Goal: Find specific page/section

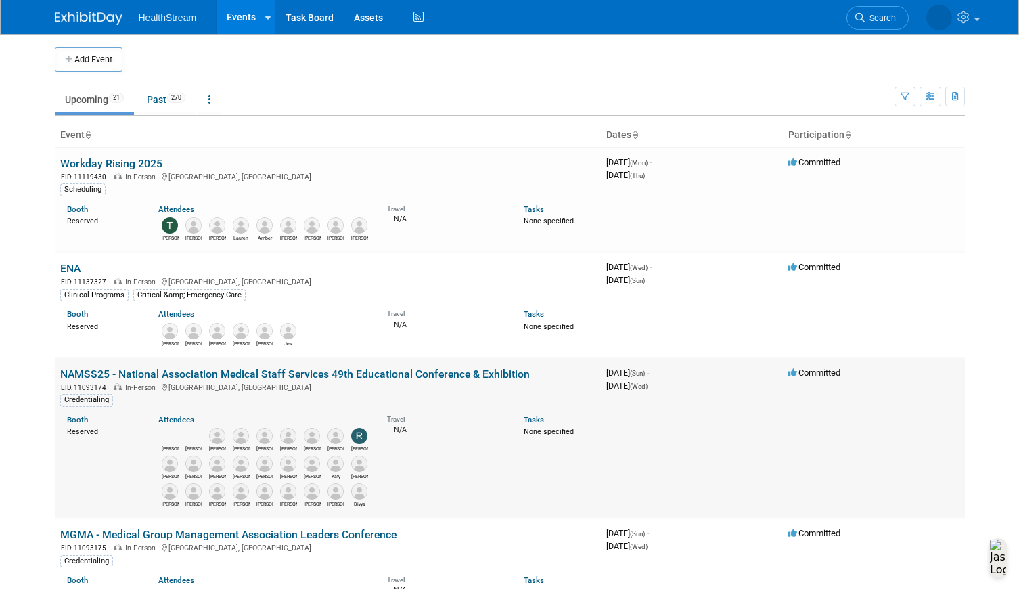
click at [247, 376] on link "NAMSS25 - National Association Medical Staff Services 49th Educational Conferen…" at bounding box center [295, 374] width 470 height 13
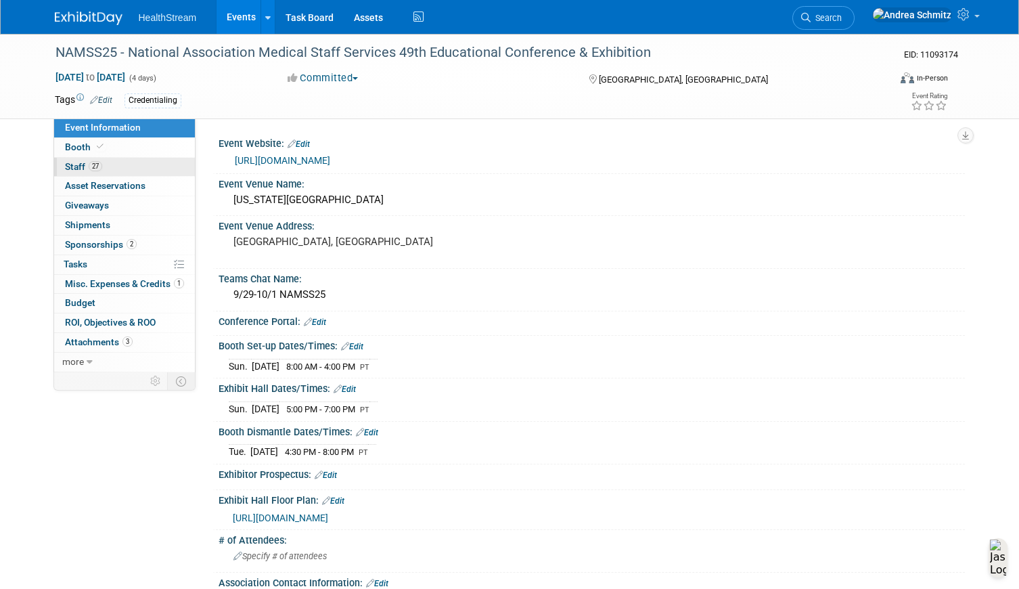
click at [89, 165] on span "27" at bounding box center [96, 166] width 14 height 10
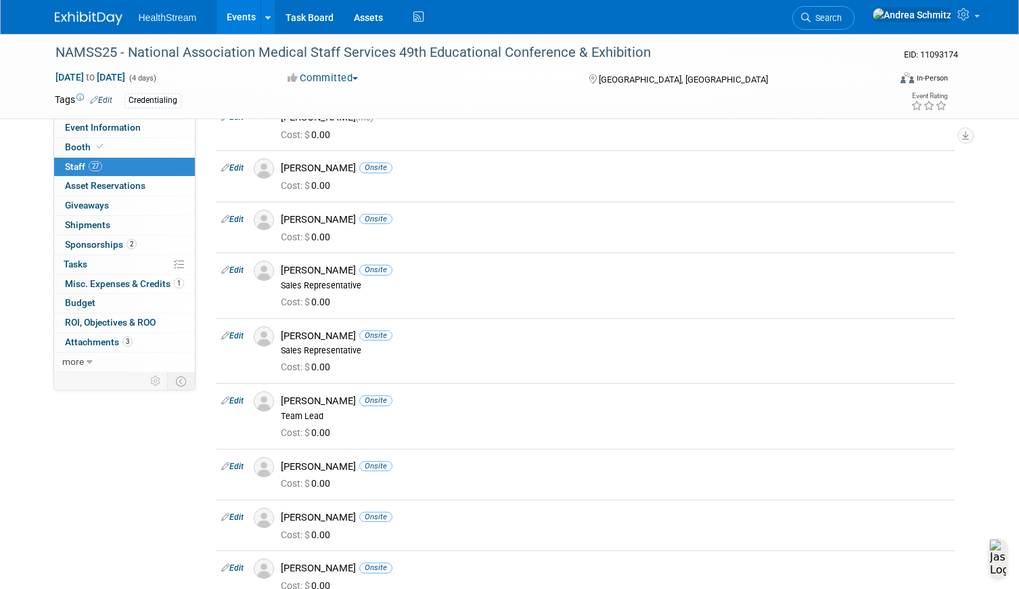
scroll to position [203, 0]
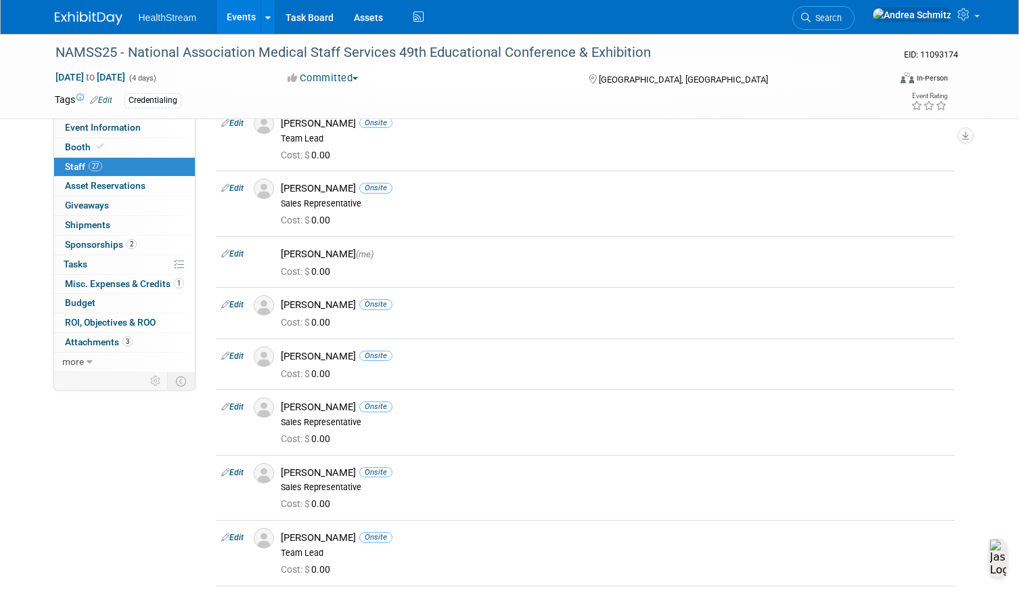
scroll to position [0, 0]
